Goal: Book appointment/travel/reservation

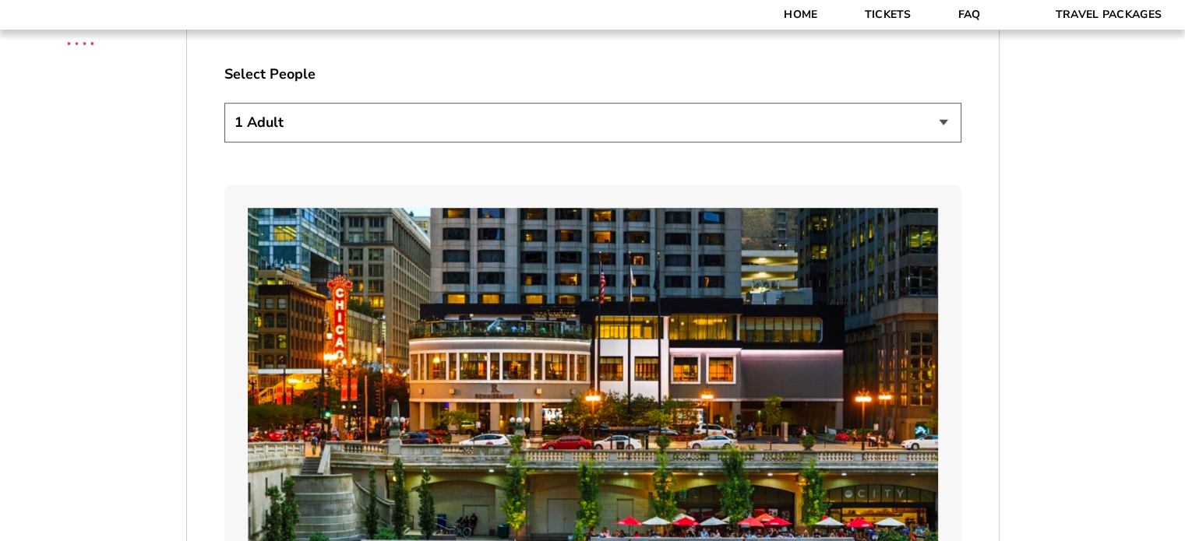
scroll to position [971, 0]
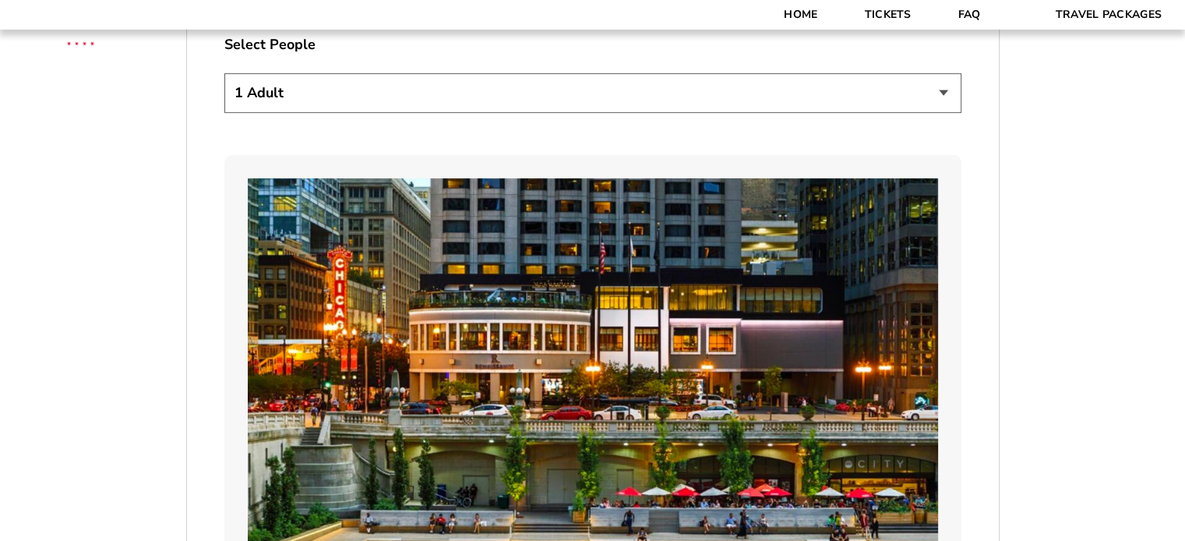
click at [937, 94] on select "1 Adult 2 Adults 3 Adults 4 Adults 2 Adults + 1 Child 2 Adults + 2 Children 2 A…" at bounding box center [592, 93] width 737 height 40
select select "4 Adults"
click at [224, 73] on select "1 Adult 2 Adults 3 Adults 4 Adults 2 Adults + 1 Child 2 Adults + 2 Children 2 A…" at bounding box center [592, 93] width 737 height 40
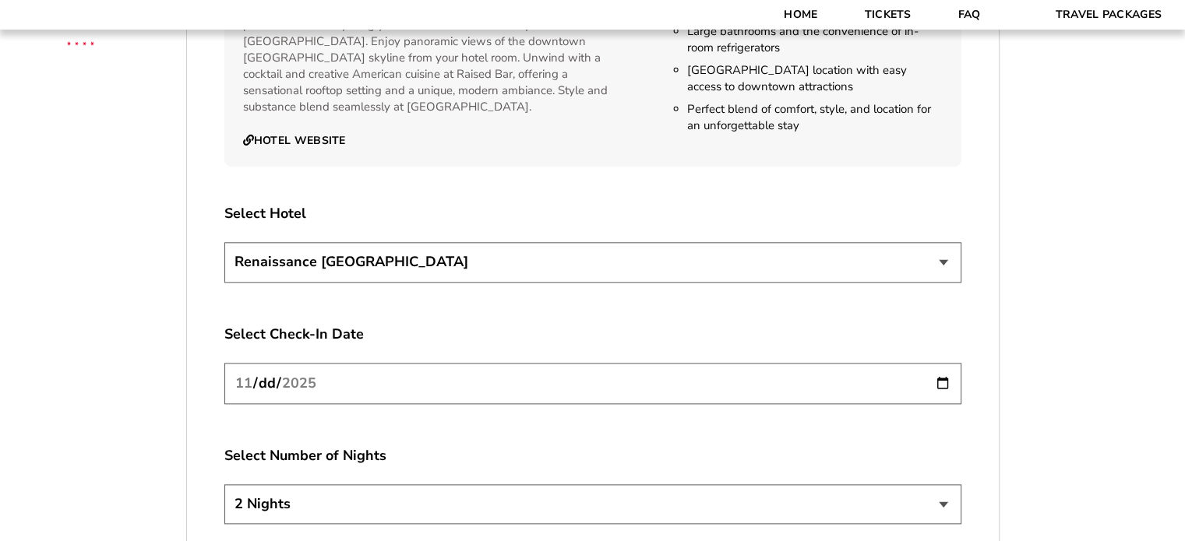
scroll to position [1750, 0]
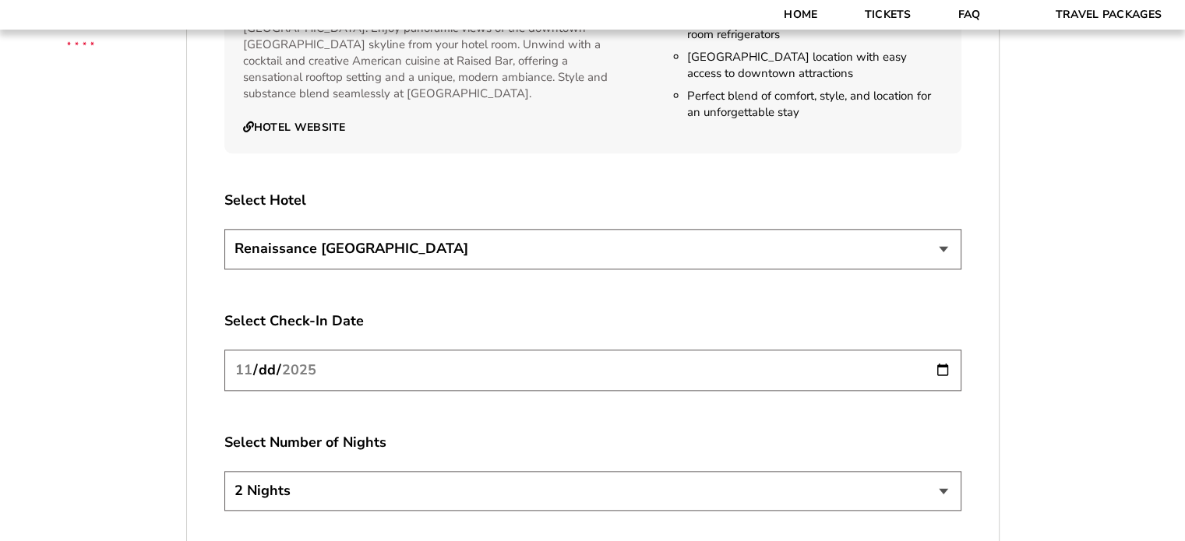
click at [945, 248] on select "Renaissance [GEOGRAPHIC_DATA]" at bounding box center [592, 249] width 737 height 40
click at [944, 367] on input "[DATE]" at bounding box center [592, 370] width 737 height 41
click at [525, 319] on label "Select Check-In Date" at bounding box center [592, 321] width 737 height 19
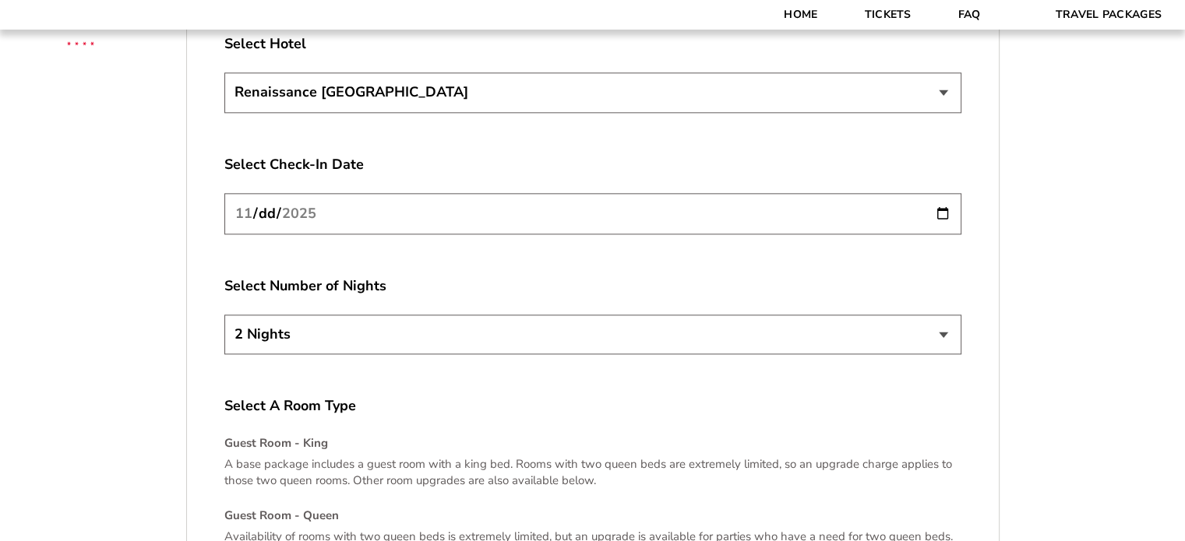
scroll to position [1915, 0]
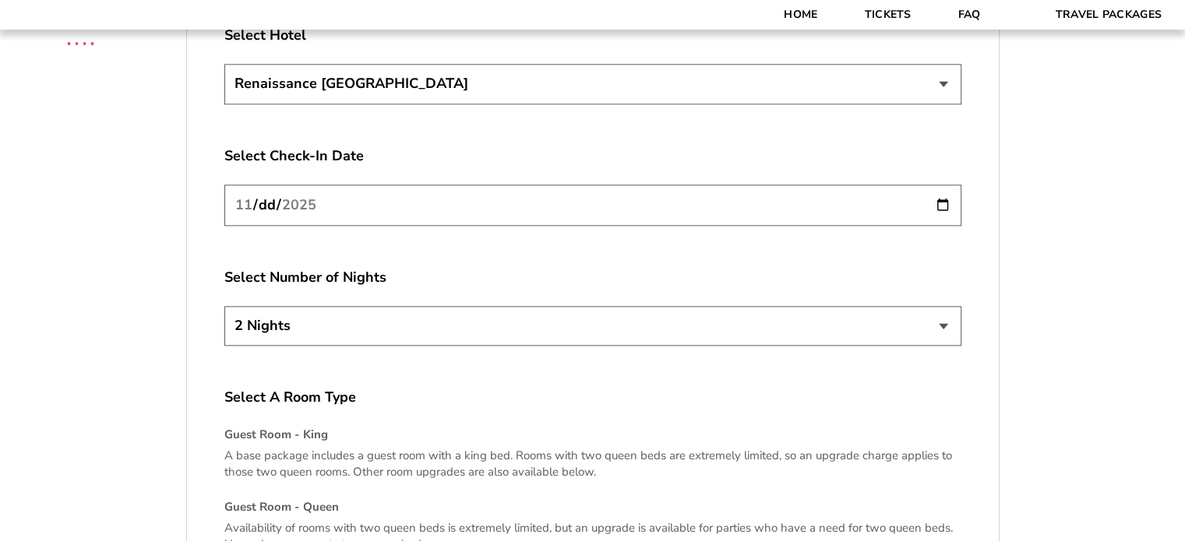
click at [935, 325] on select "2 Nights 3 Nights 4 Nights" at bounding box center [592, 326] width 737 height 40
select select "3 Nights"
click at [224, 306] on select "2 Nights 3 Nights 4 Nights" at bounding box center [592, 326] width 737 height 40
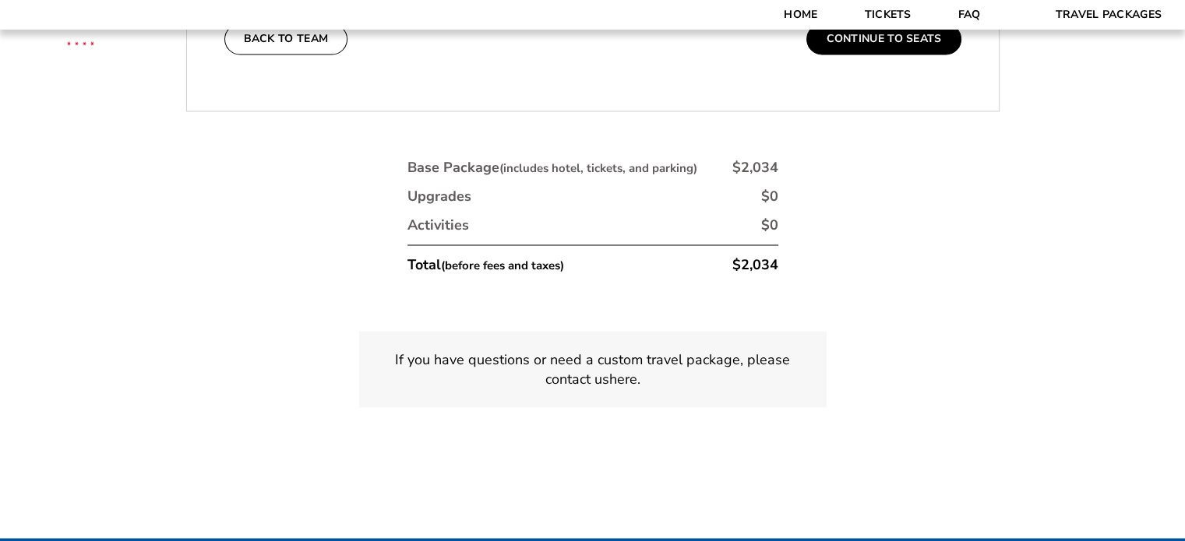
scroll to position [2739, 0]
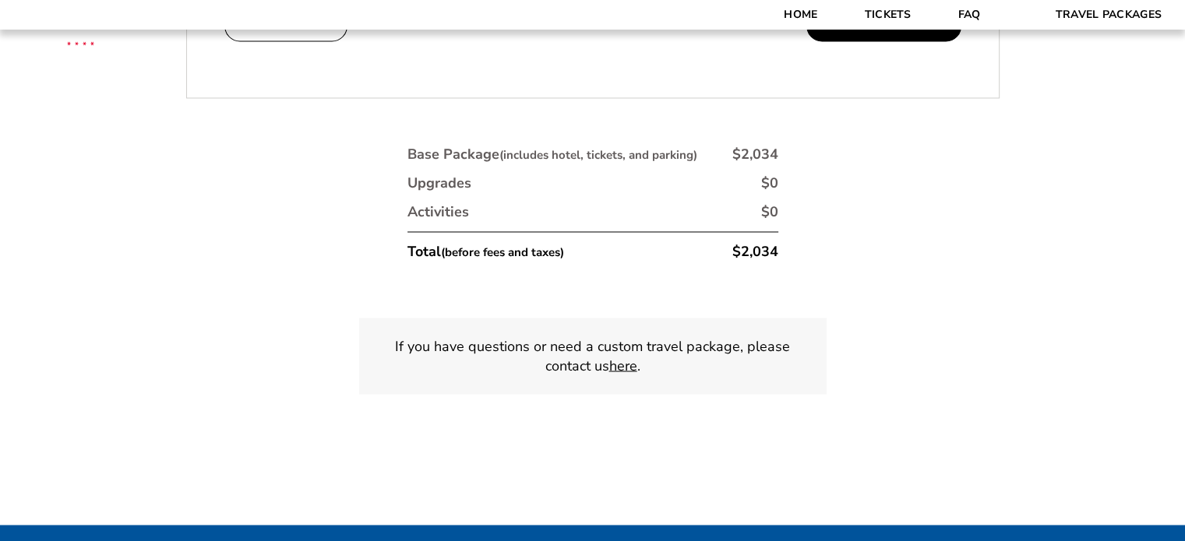
click at [621, 357] on link "here" at bounding box center [623, 365] width 28 height 19
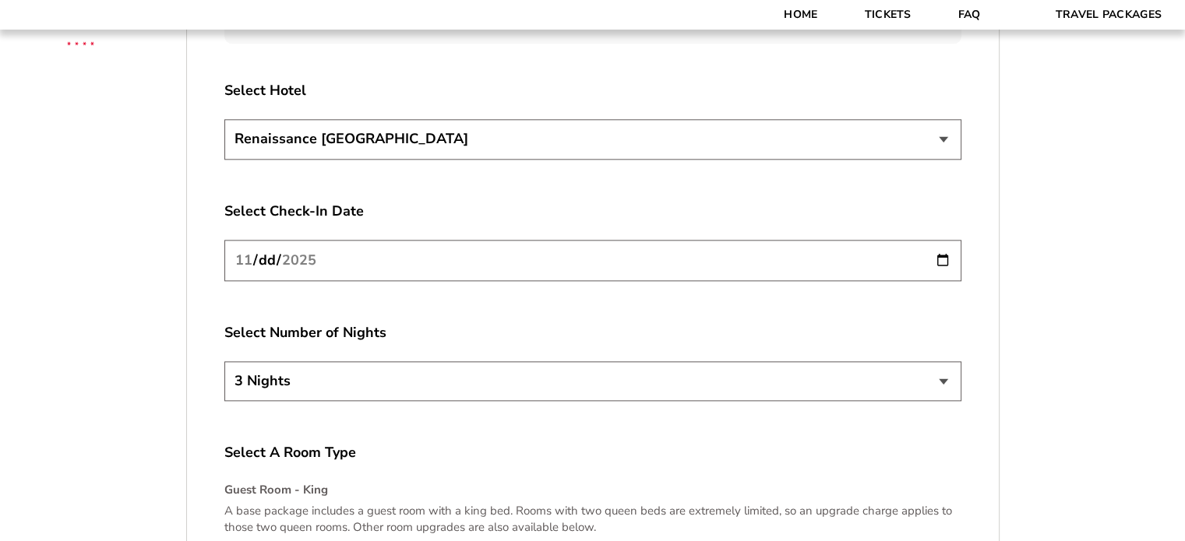
scroll to position [1801, 0]
